Goal: Find specific page/section: Find specific page/section

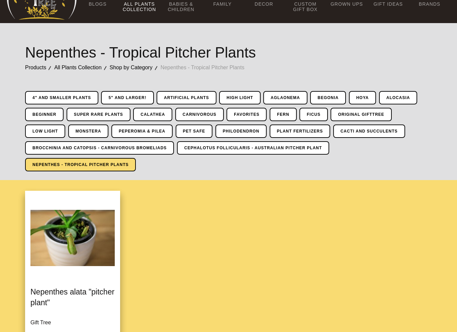
scroll to position [42, 0]
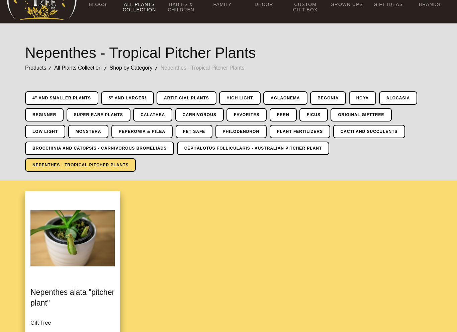
click at [197, 114] on link "Carnivorous" at bounding box center [199, 114] width 49 height 13
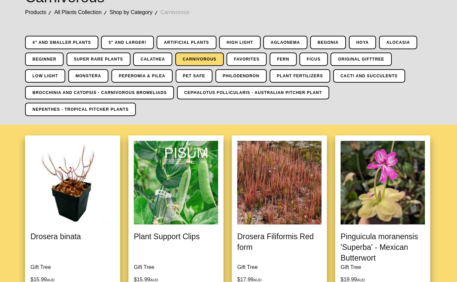
scroll to position [97, 0]
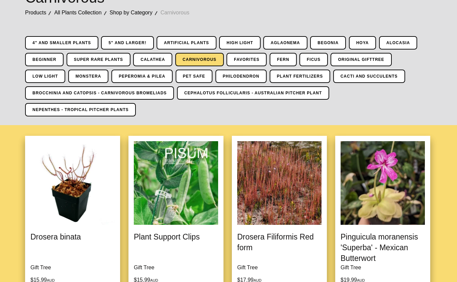
click at [100, 107] on link "Nepenthes - Tropical Pitcher Plants" at bounding box center [80, 109] width 111 height 13
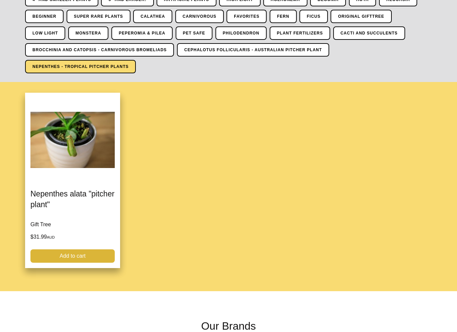
scroll to position [141, 0]
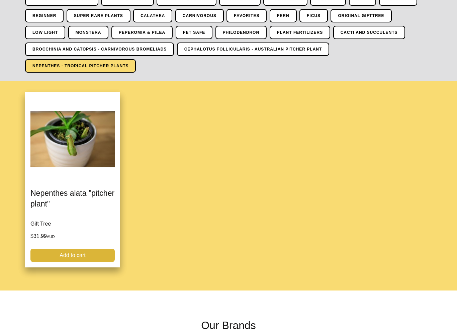
click at [319, 52] on link "Cephalotus Follicularis - Australian Pitcher Plant" at bounding box center [253, 49] width 153 height 13
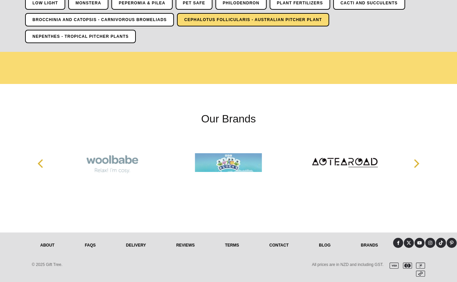
scroll to position [170, 0]
